Goal: Contribute content: Contribute content

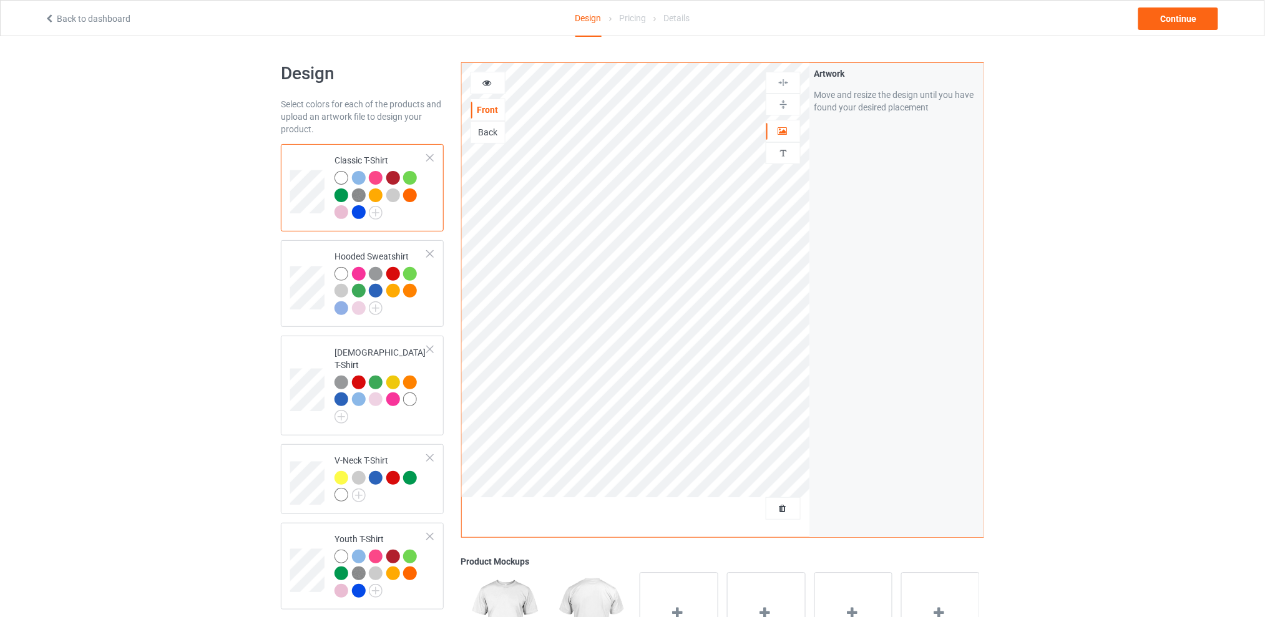
click at [782, 502] on div at bounding box center [782, 508] width 35 height 22
click at [785, 510] on span "Delete all designs" at bounding box center [754, 508] width 66 height 10
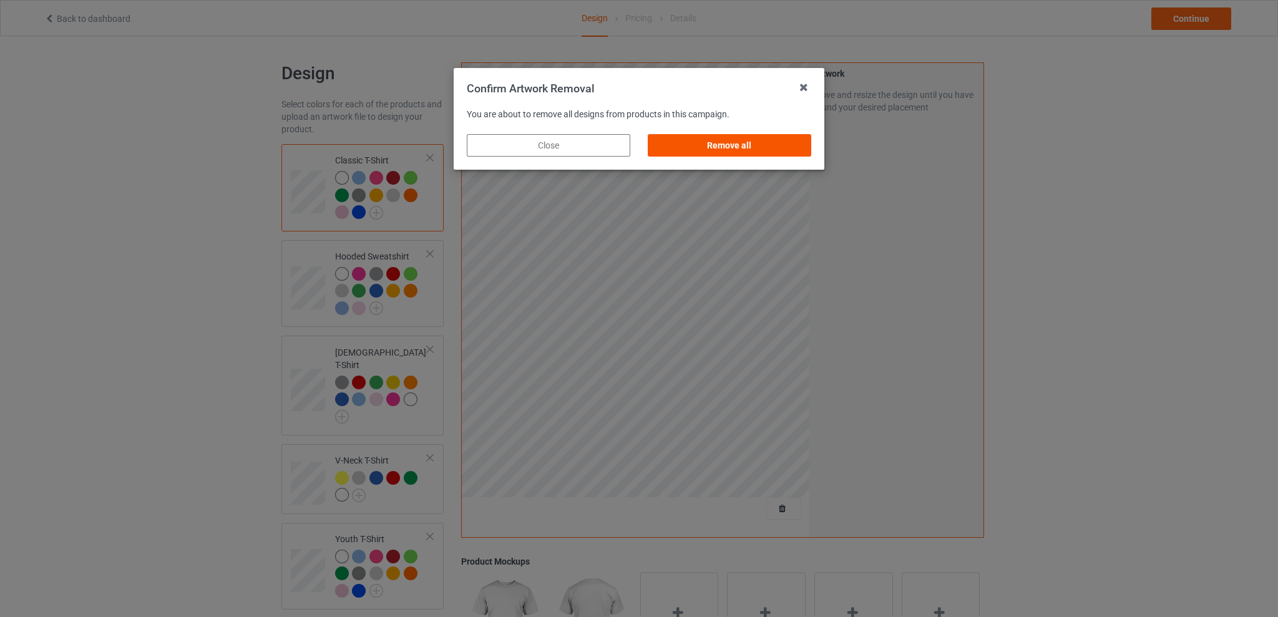
click at [736, 138] on div "Remove all" at bounding box center [729, 145] width 163 height 22
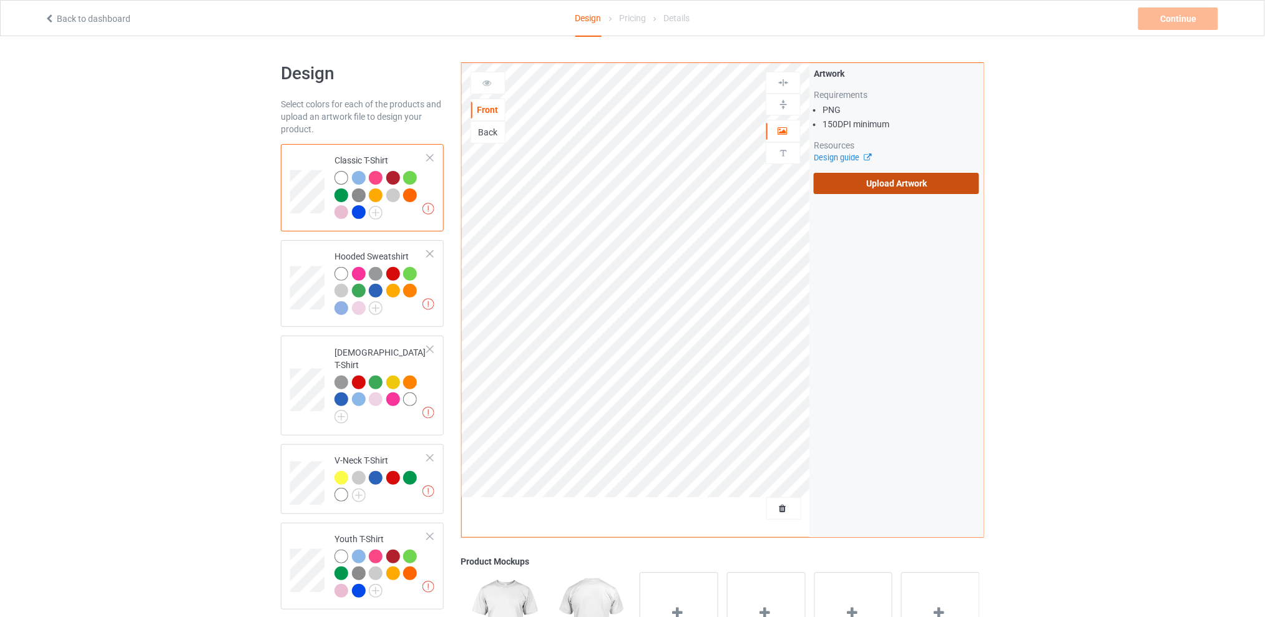
click at [870, 186] on label "Upload Artwork" at bounding box center [895, 183] width 165 height 21
click at [0, 0] on input "Upload Artwork" at bounding box center [0, 0] width 0 height 0
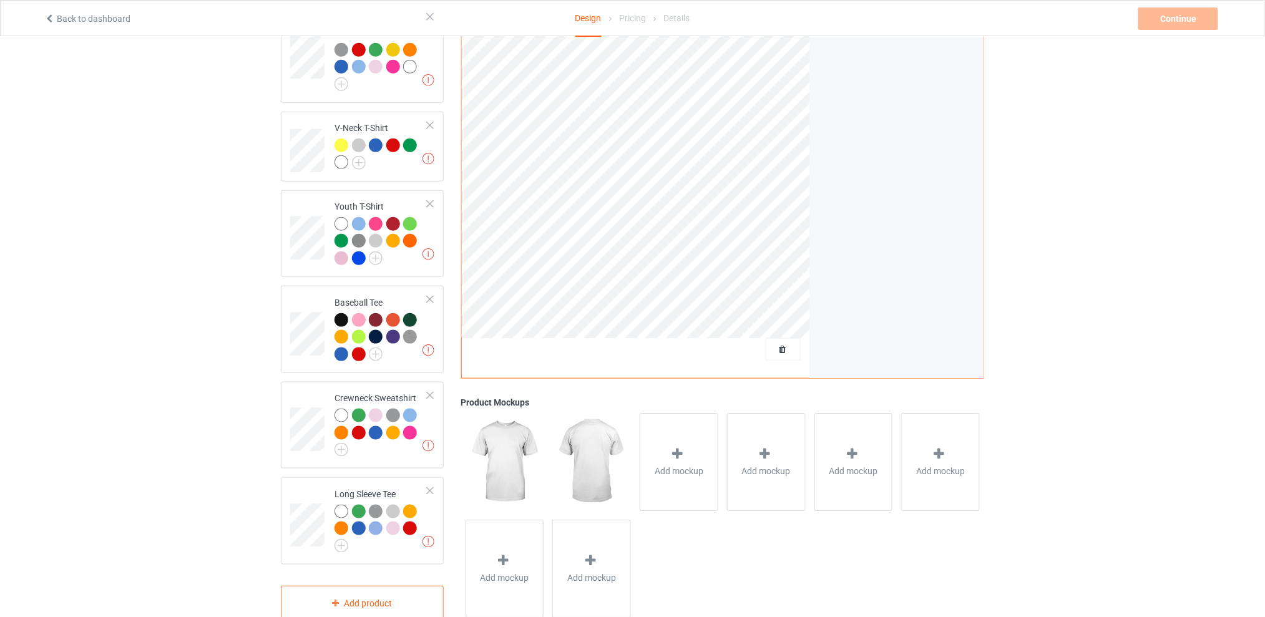
scroll to position [83, 0]
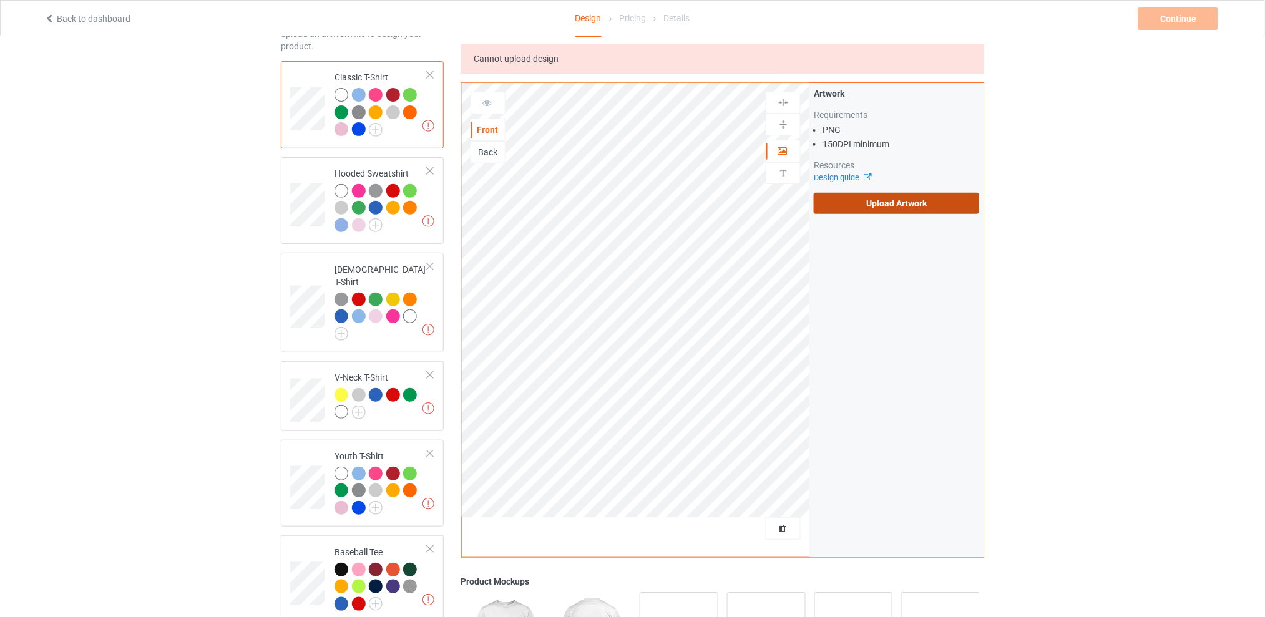
click at [892, 198] on label "Upload Artwork" at bounding box center [895, 203] width 165 height 21
click at [0, 0] on input "Upload Artwork" at bounding box center [0, 0] width 0 height 0
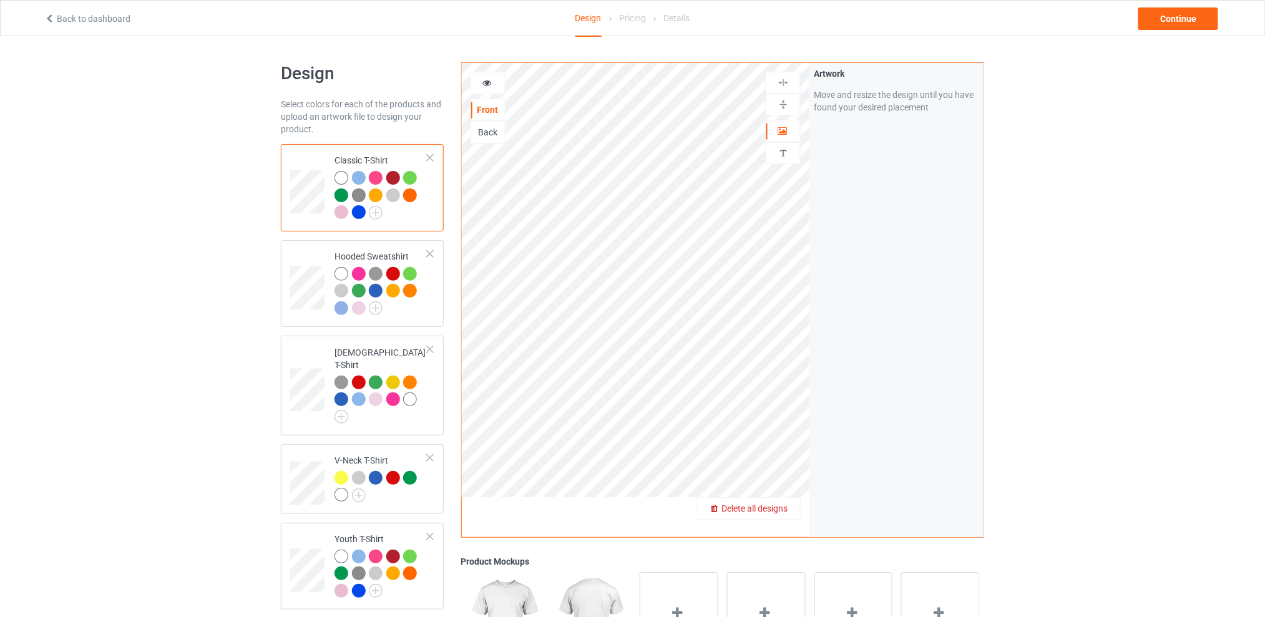
click at [783, 508] on span "Delete all designs" at bounding box center [754, 508] width 66 height 10
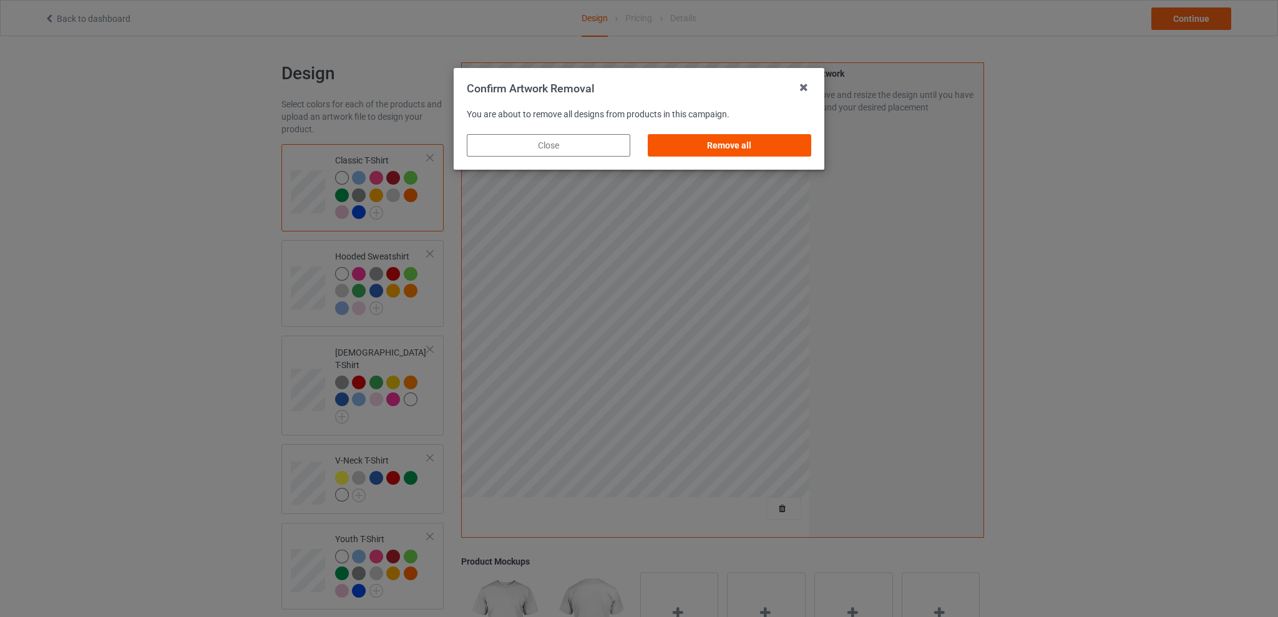
click at [724, 148] on div "Remove all" at bounding box center [729, 145] width 163 height 22
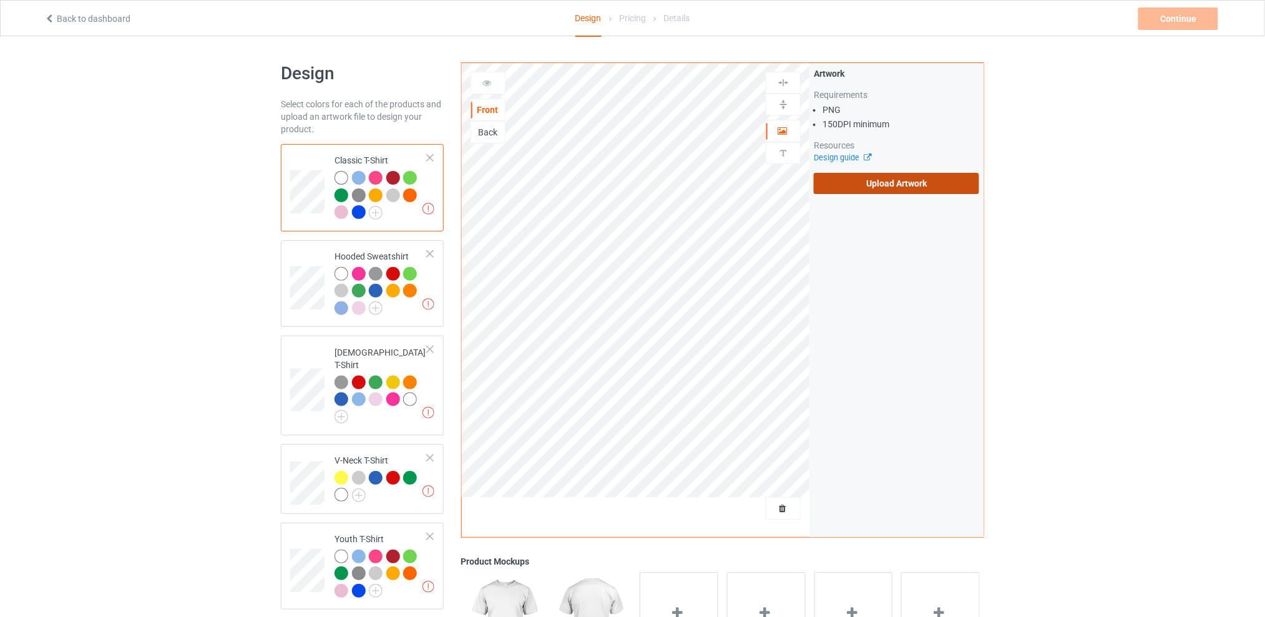
click at [835, 179] on label "Upload Artwork" at bounding box center [895, 183] width 165 height 21
click at [0, 0] on input "Upload Artwork" at bounding box center [0, 0] width 0 height 0
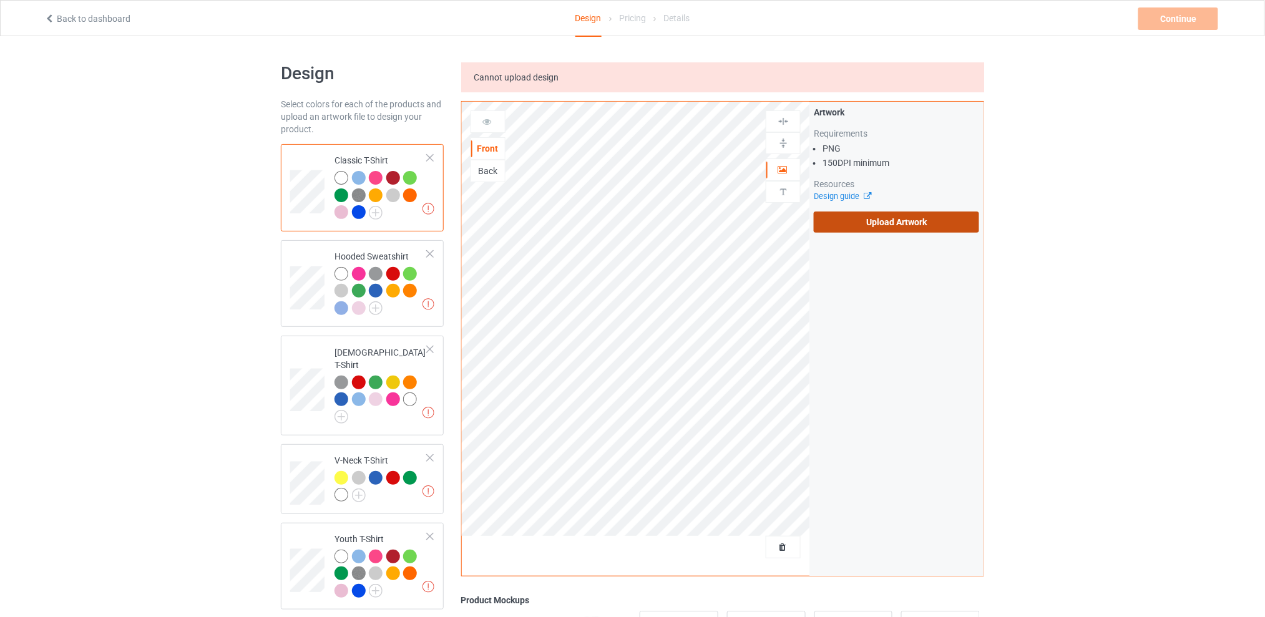
click at [863, 223] on label "Upload Artwork" at bounding box center [895, 221] width 165 height 21
click at [0, 0] on input "Upload Artwork" at bounding box center [0, 0] width 0 height 0
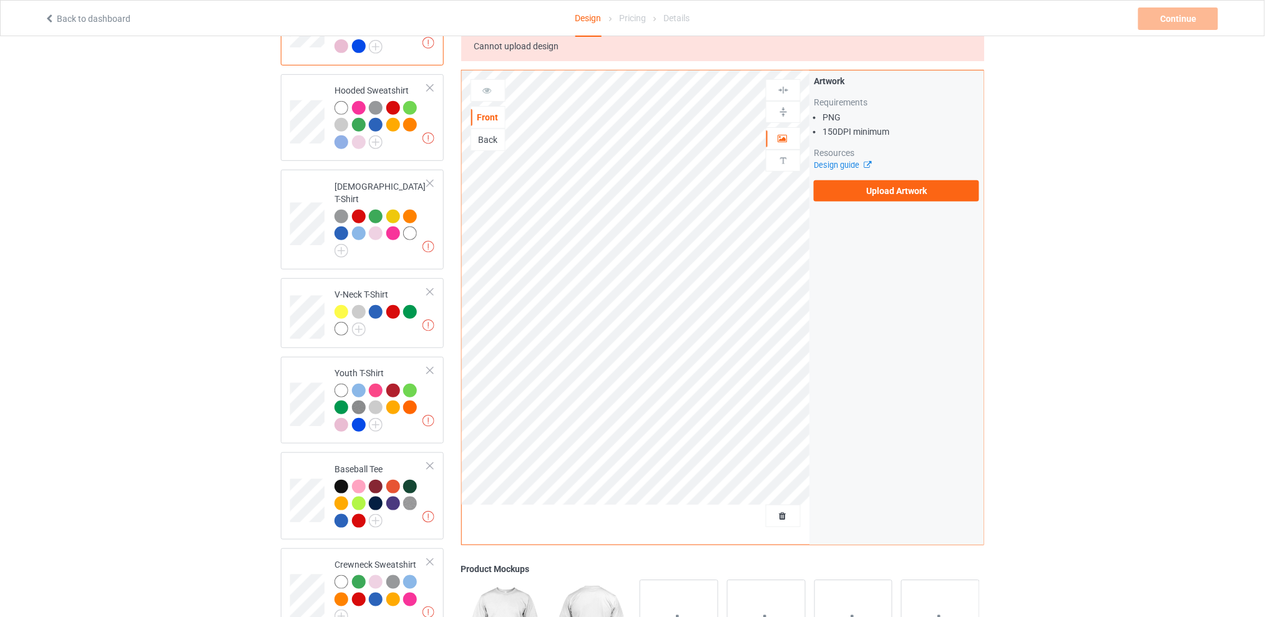
scroll to position [83, 0]
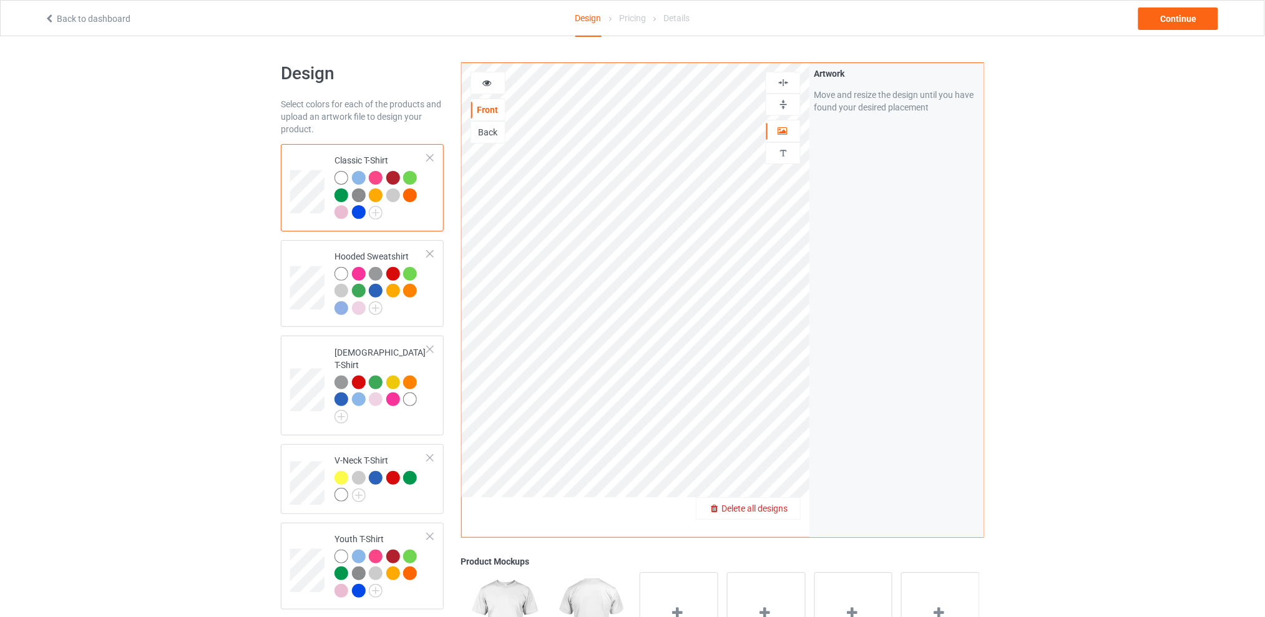
click at [787, 506] on span "Delete all designs" at bounding box center [754, 508] width 66 height 10
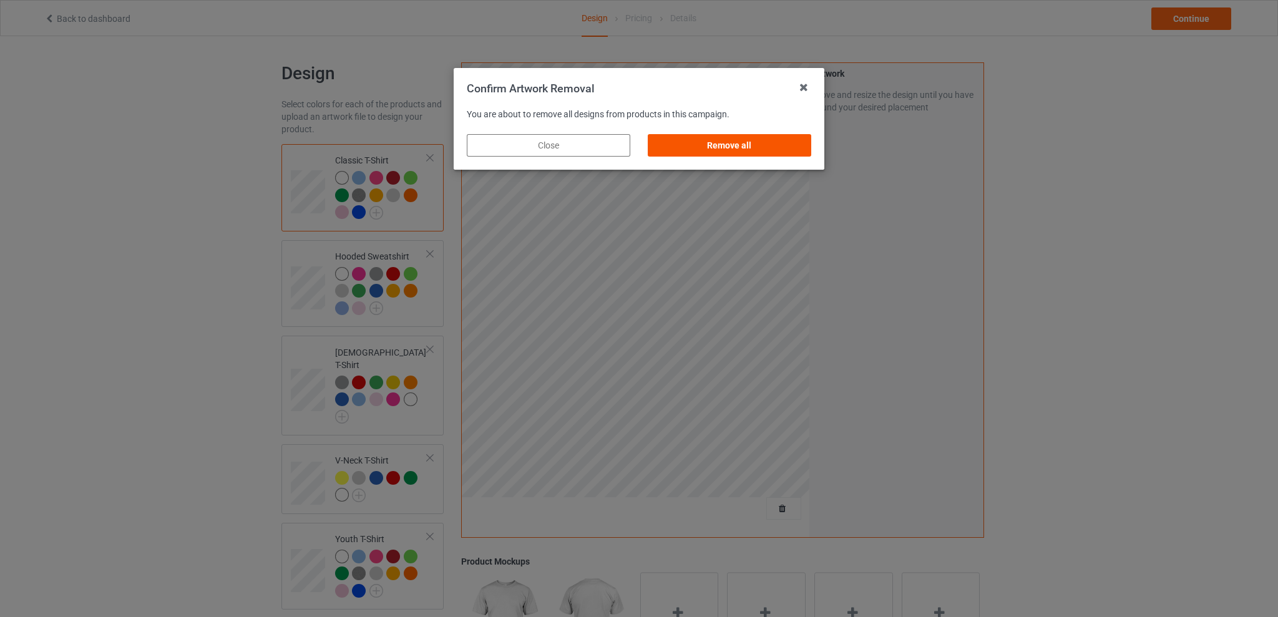
click at [736, 146] on div "Remove all" at bounding box center [729, 145] width 163 height 22
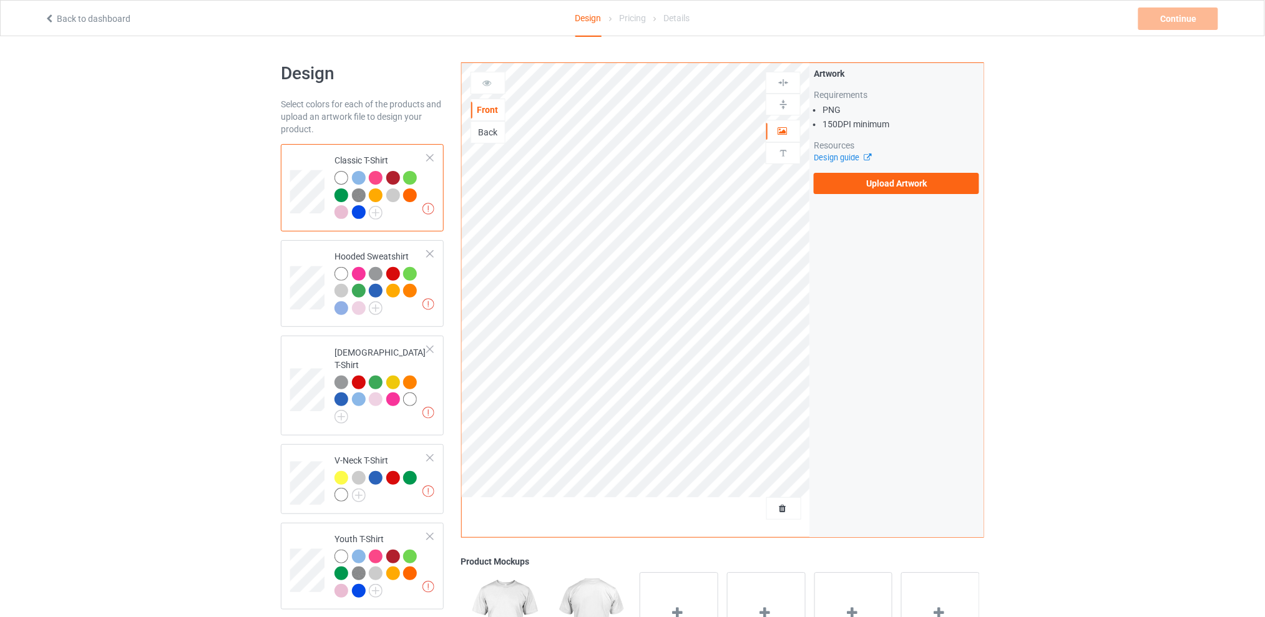
click at [855, 171] on div "Artwork Requirements PNG 150 DPI minimum Resources Design guide Upload Artwork" at bounding box center [895, 130] width 165 height 127
click at [853, 177] on label "Upload Artwork" at bounding box center [895, 183] width 165 height 21
click at [0, 0] on input "Upload Artwork" at bounding box center [0, 0] width 0 height 0
